Goal: Information Seeking & Learning: Check status

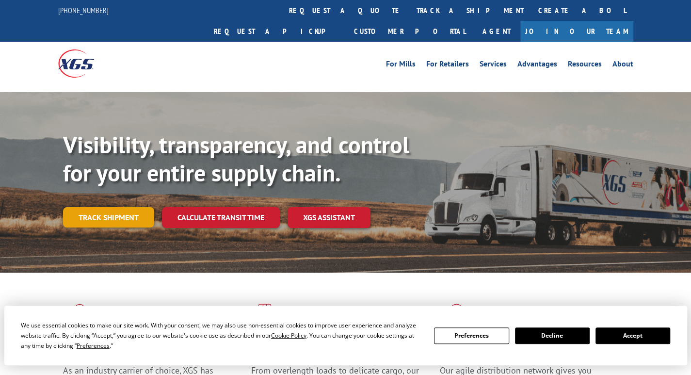
click at [103, 207] on link "Track shipment" at bounding box center [108, 217] width 91 height 20
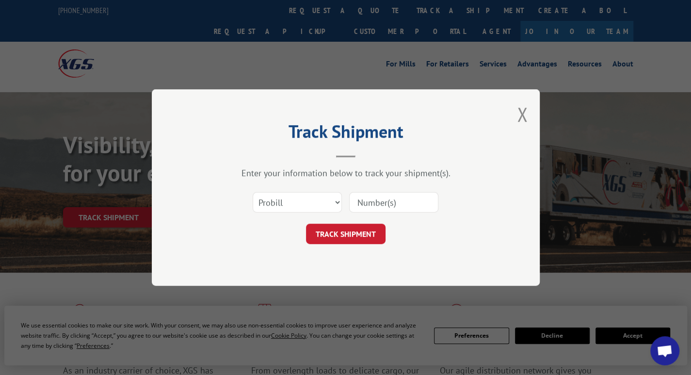
click at [387, 200] on input at bounding box center [393, 202] width 89 height 20
paste input "129196461"
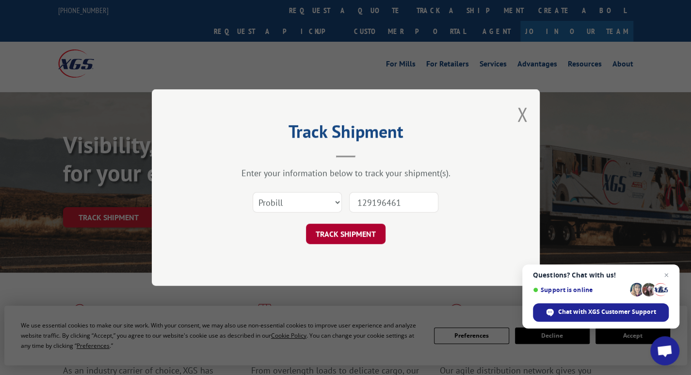
type input "129196461"
click at [334, 237] on button "TRACK SHIPMENT" at bounding box center [345, 233] width 79 height 20
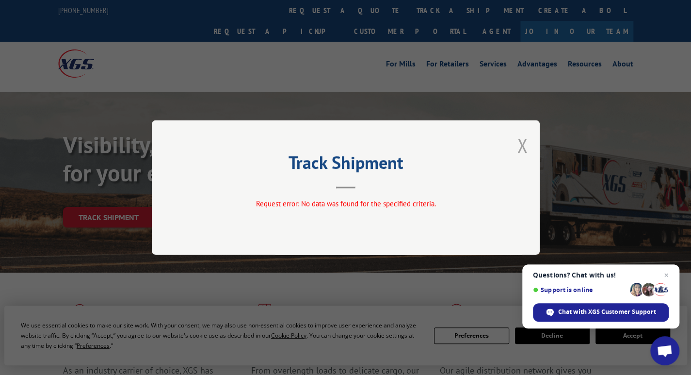
click at [520, 139] on button "Close modal" at bounding box center [522, 145] width 11 height 26
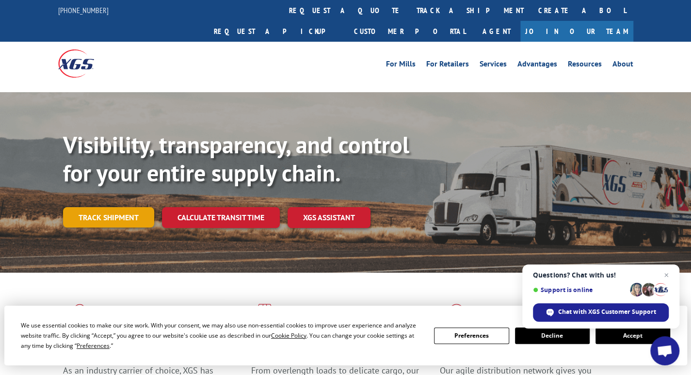
click at [124, 207] on link "Track shipment" at bounding box center [108, 217] width 91 height 20
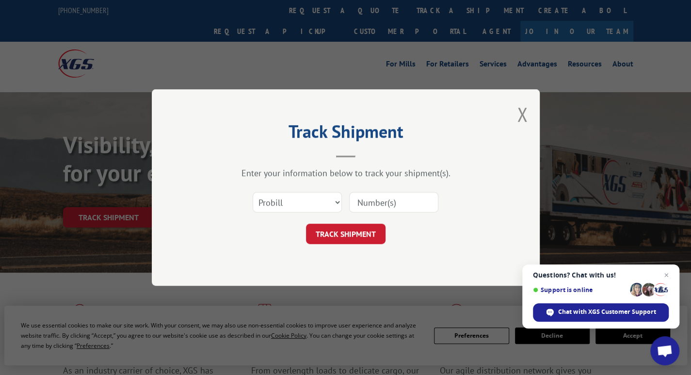
click at [363, 201] on input at bounding box center [393, 202] width 89 height 20
paste input "129196461"
type input "129196461"
click at [344, 228] on button "TRACK SHIPMENT" at bounding box center [345, 233] width 79 height 20
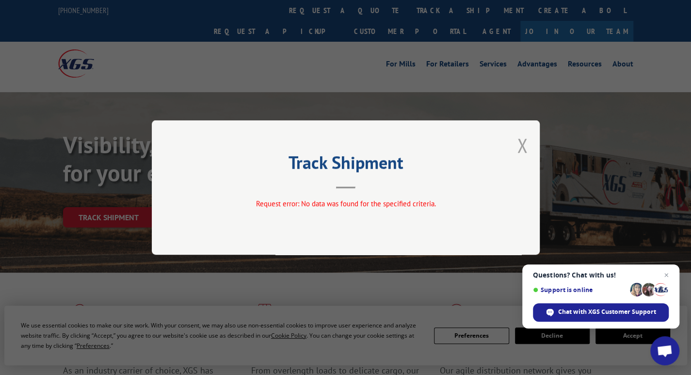
click at [522, 154] on button "Close modal" at bounding box center [522, 145] width 11 height 26
